Goal: Task Accomplishment & Management: Manage account settings

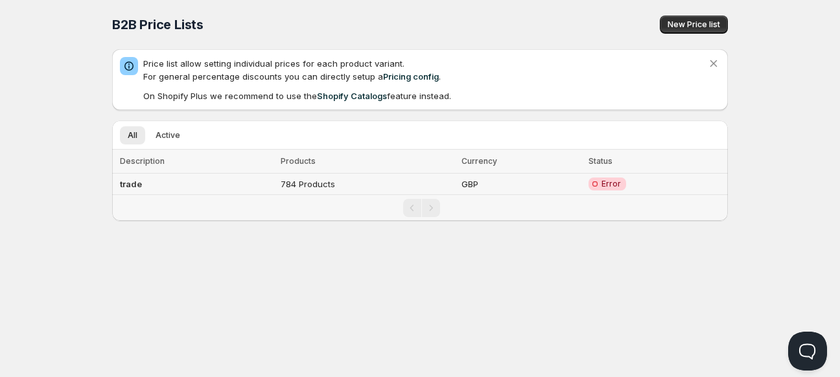
click at [311, 179] on td "784 Products" at bounding box center [368, 184] width 182 height 21
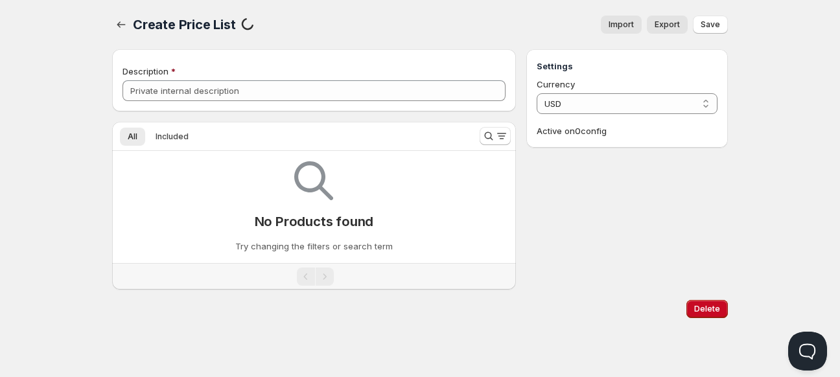
type input "trade"
select select "GBP"
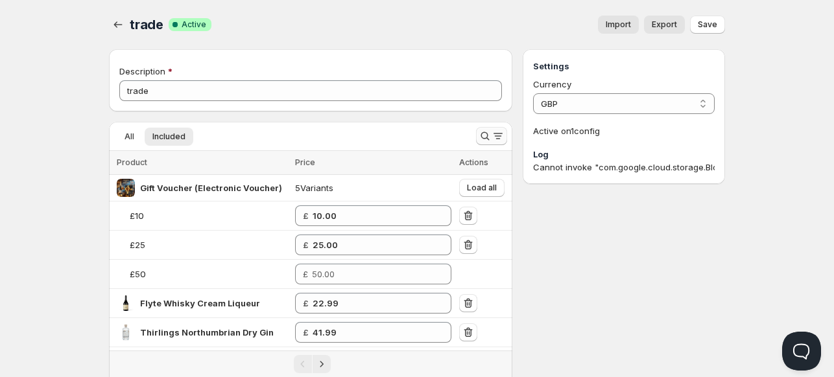
click at [482, 134] on icon "Search and filter results" at bounding box center [485, 136] width 8 height 8
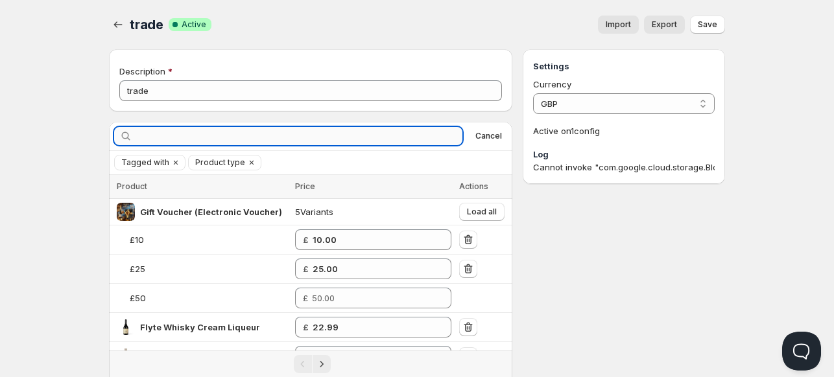
click at [250, 135] on input "text" at bounding box center [298, 136] width 327 height 18
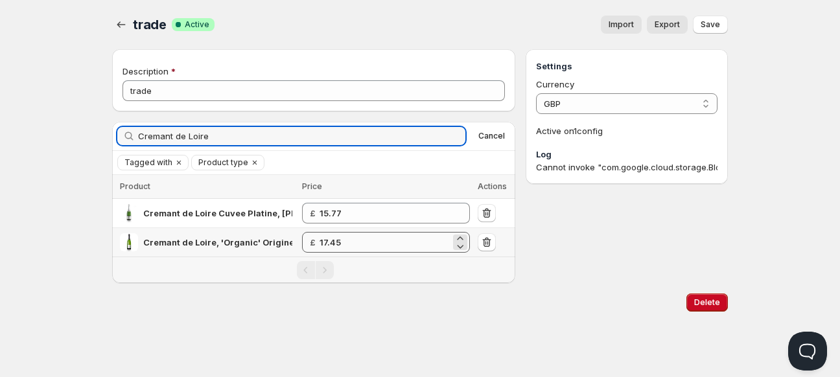
type input "Cremant de Loire"
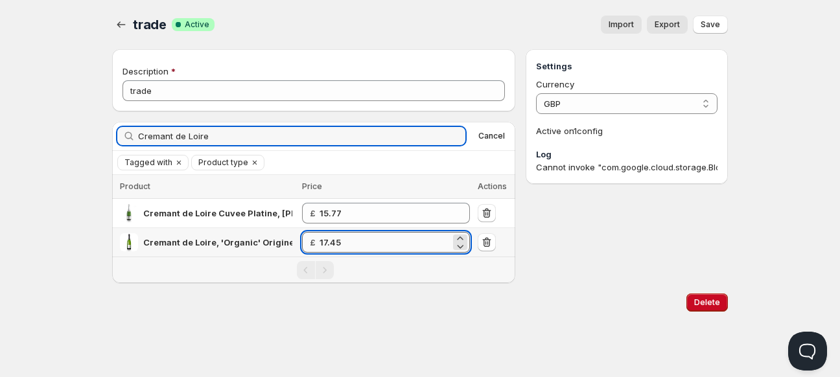
click at [368, 241] on input "17.45" at bounding box center [386, 242] width 132 height 21
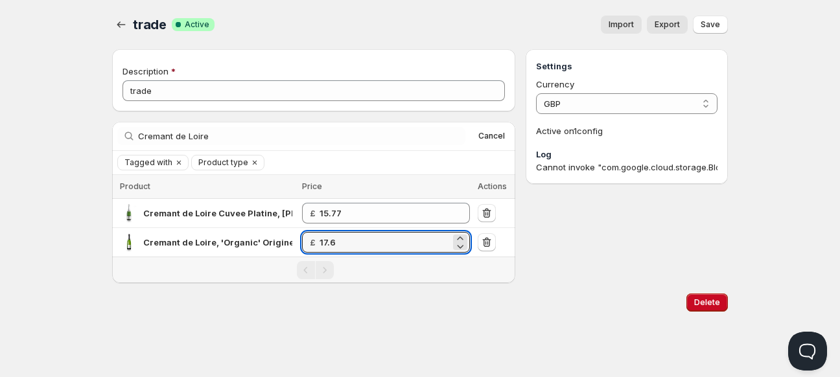
type input "17.6"
click at [620, 290] on div "Delete" at bounding box center [417, 300] width 621 height 23
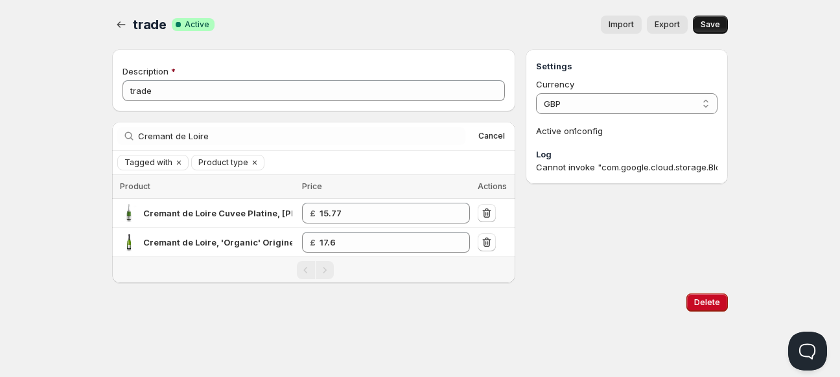
click at [711, 21] on span "Save" at bounding box center [710, 24] width 19 height 10
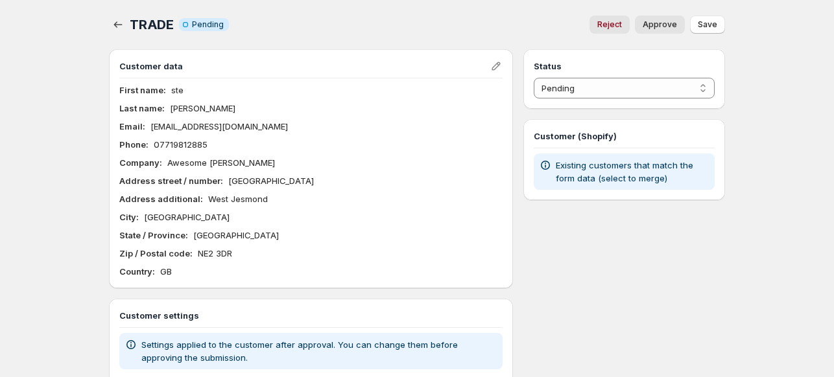
click at [656, 26] on span "Approve" at bounding box center [660, 24] width 34 height 10
select select "1"
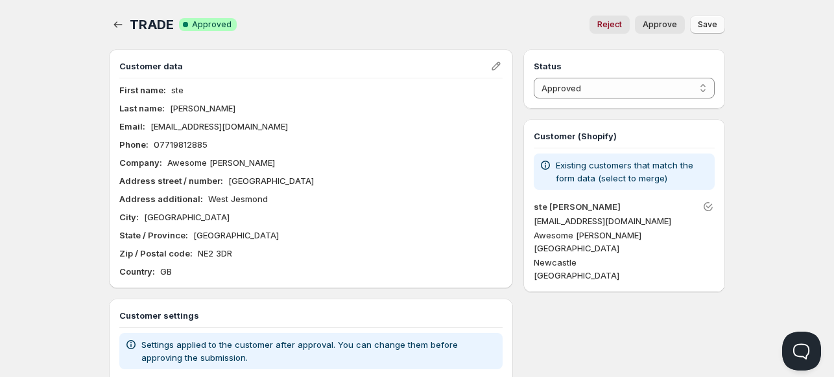
click at [705, 27] on span "Save" at bounding box center [707, 24] width 19 height 10
